Goal: Use online tool/utility: Use online tool/utility

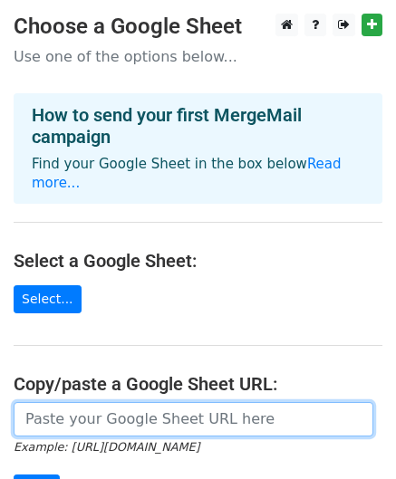
click at [217, 410] on input "url" at bounding box center [194, 419] width 360 height 34
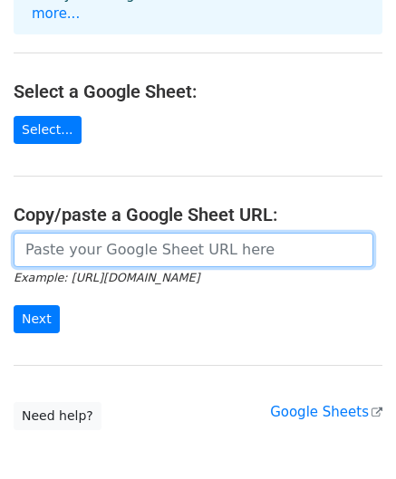
scroll to position [176, 0]
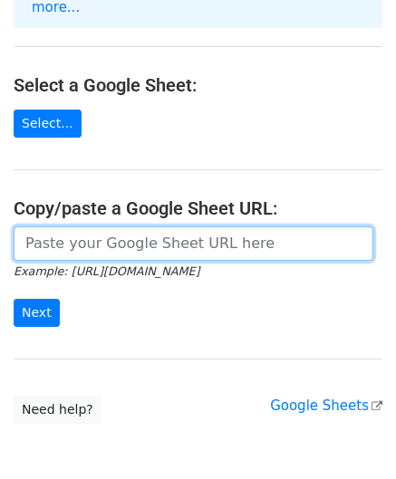
paste input "{Name}"
type input "{Name}"
paste input "https://docs.google.com/spreadsheets/d/1PwDq9XHgIQuD1pHbSd_g0LVNS5mxVpcIOfdv9La…"
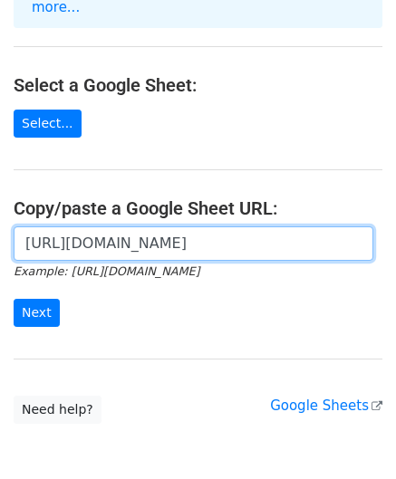
scroll to position [0, 404]
type input "https://docs.google.com/spreadsheets/d/1PwDq9XHgIQuD1pHbSd_g0LVNS5mxVpcIOfdv9La…"
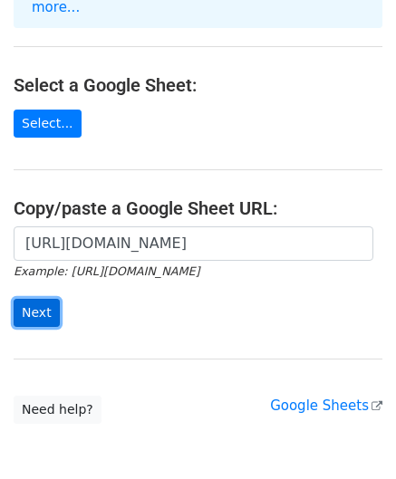
scroll to position [0, 0]
click at [41, 299] on input "Next" at bounding box center [37, 313] width 46 height 28
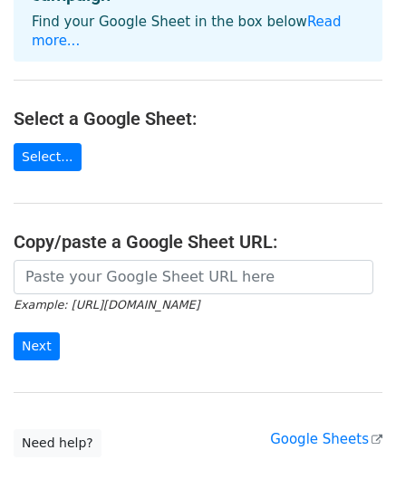
scroll to position [165, 0]
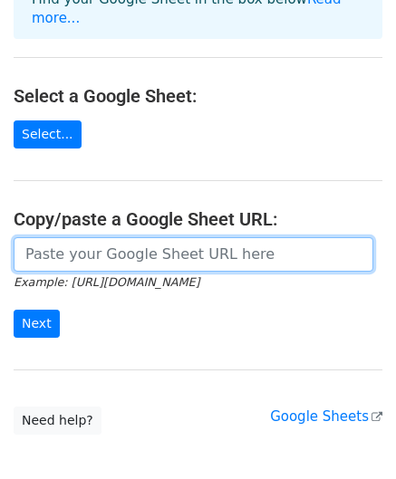
click at [143, 240] on input "url" at bounding box center [194, 254] width 360 height 34
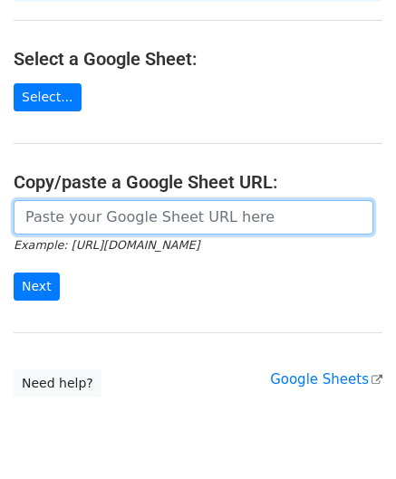
scroll to position [212, 0]
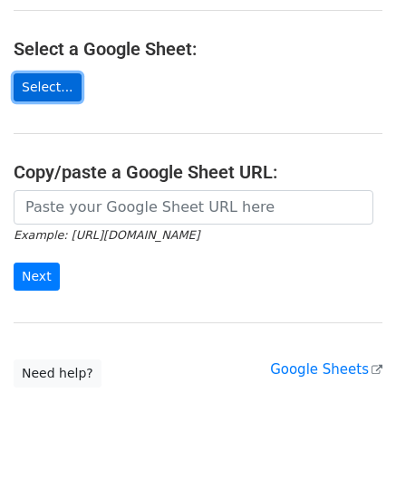
click at [62, 81] on link "Select..." at bounding box center [48, 87] width 68 height 28
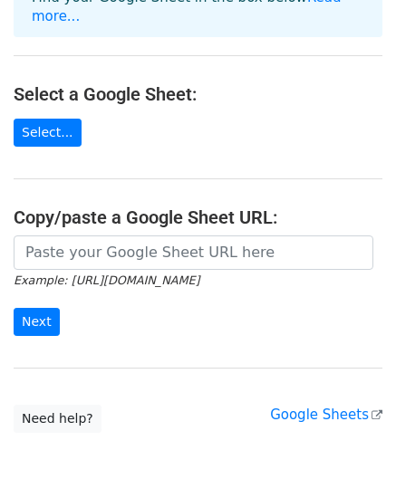
scroll to position [181, 0]
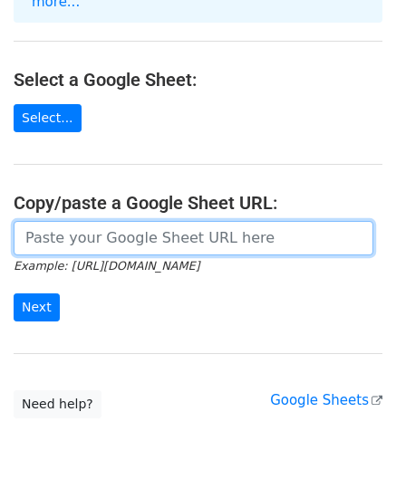
click at [105, 221] on input "url" at bounding box center [194, 238] width 360 height 34
paste input "[URL][DOMAIN_NAME]"
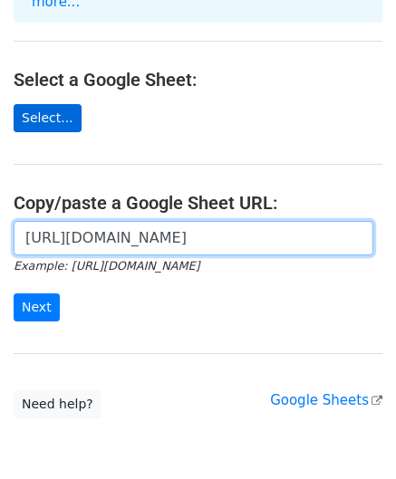
scroll to position [0, 404]
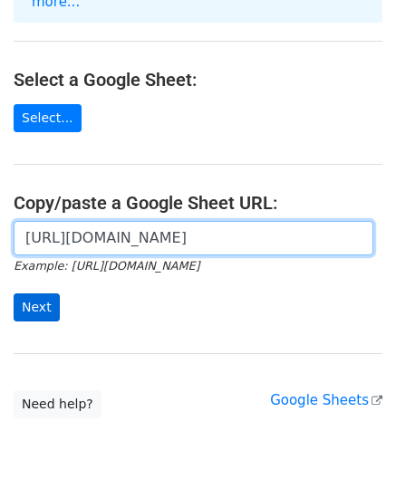
type input "[URL][DOMAIN_NAME]"
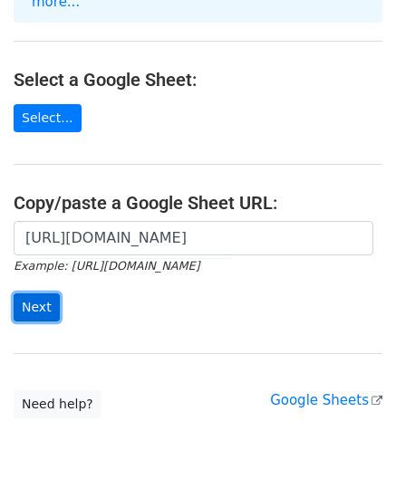
scroll to position [0, 0]
click at [41, 297] on input "Next" at bounding box center [37, 307] width 46 height 28
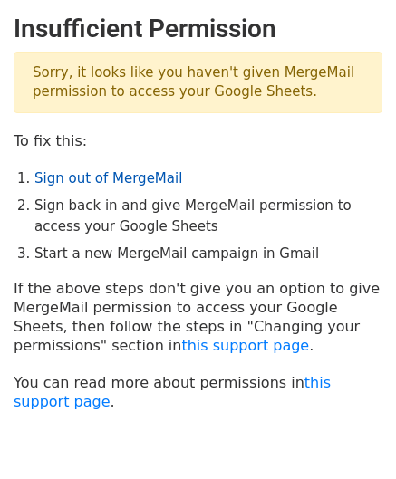
click at [127, 178] on link "Sign out of MergeMail" at bounding box center [108, 178] width 148 height 16
click at [312, 279] on p "If the above steps don't give you an option to give MergeMail permission to acc…" at bounding box center [198, 317] width 369 height 76
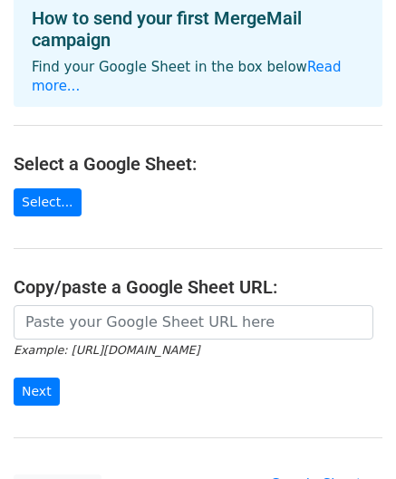
scroll to position [114, 0]
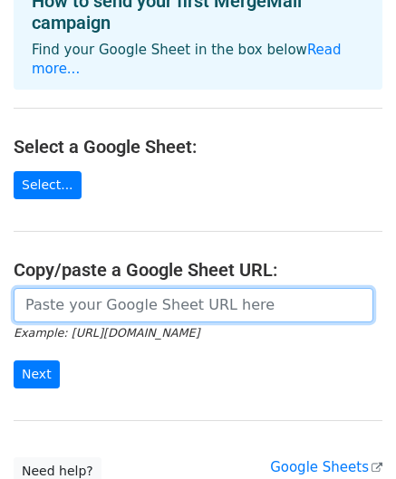
click at [85, 288] on input "url" at bounding box center [194, 305] width 360 height 34
paste input "https://docs.google.com/spreadsheets/d/1PwDq9XHgIQuD1pHbSd_g0LVNS5mxVpcIOfdv9La…"
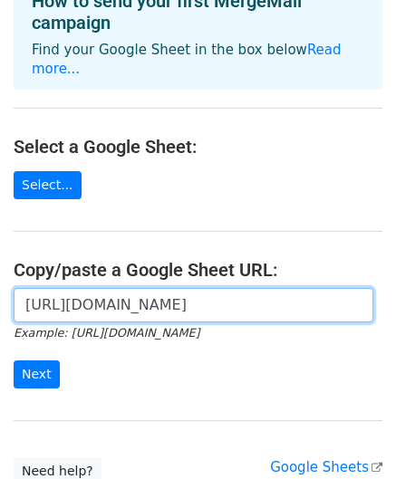
scroll to position [0, 404]
type input "https://docs.google.com/spreadsheets/d/1PwDq9XHgIQuD1pHbSd_g0LVNS5mxVpcIOfdv9La…"
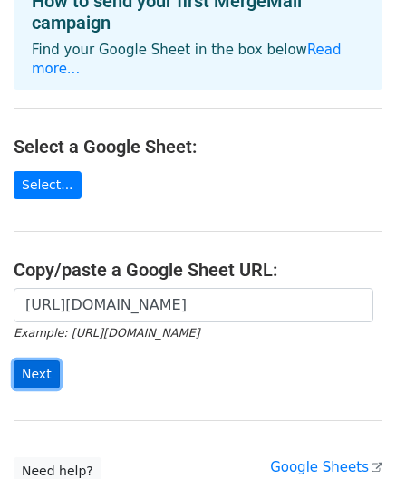
scroll to position [0, 0]
click at [38, 360] on input "Next" at bounding box center [37, 374] width 46 height 28
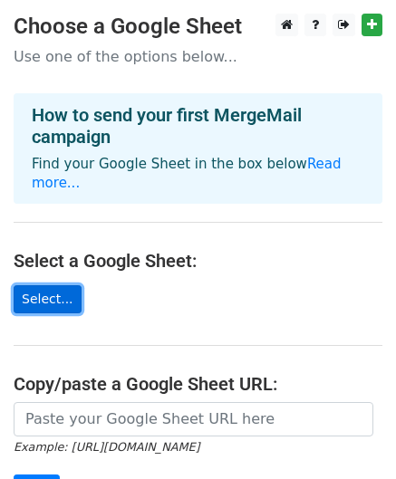
click at [58, 285] on link "Select..." at bounding box center [48, 299] width 68 height 28
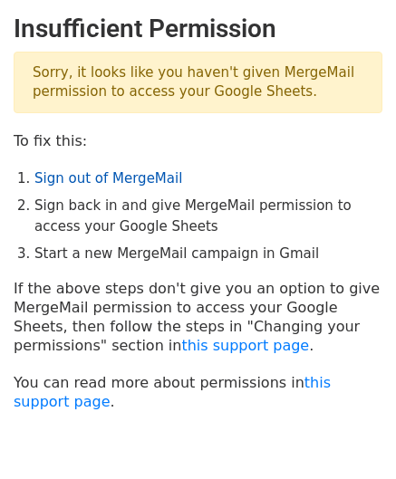
click at [107, 181] on link "Sign out of MergeMail" at bounding box center [108, 178] width 148 height 16
